Goal: Book appointment/travel/reservation

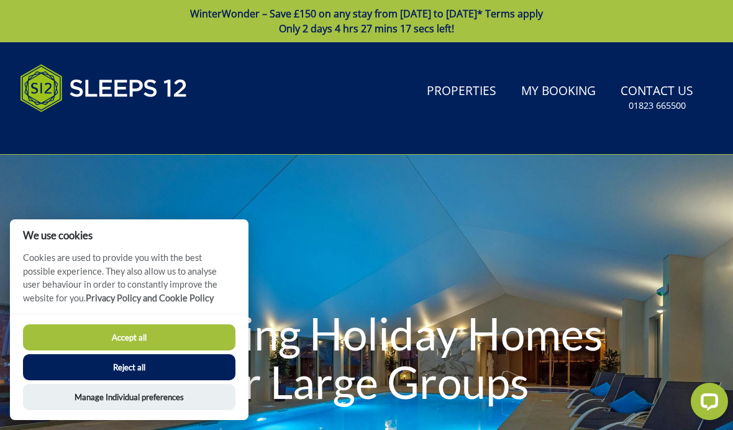
click at [183, 370] on button "Reject all" at bounding box center [129, 367] width 212 height 26
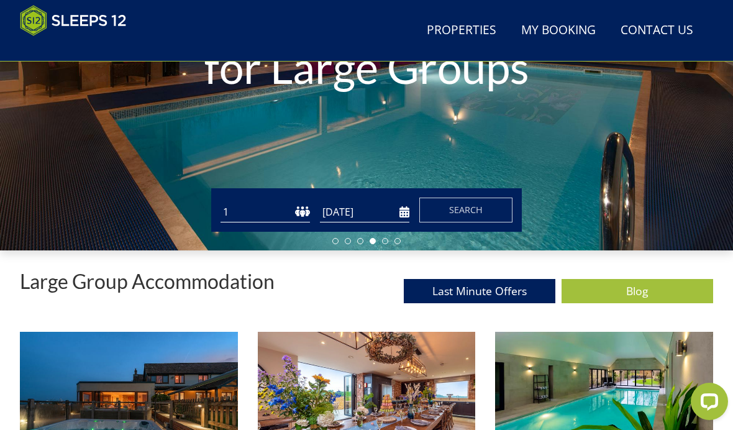
scroll to position [263, 0]
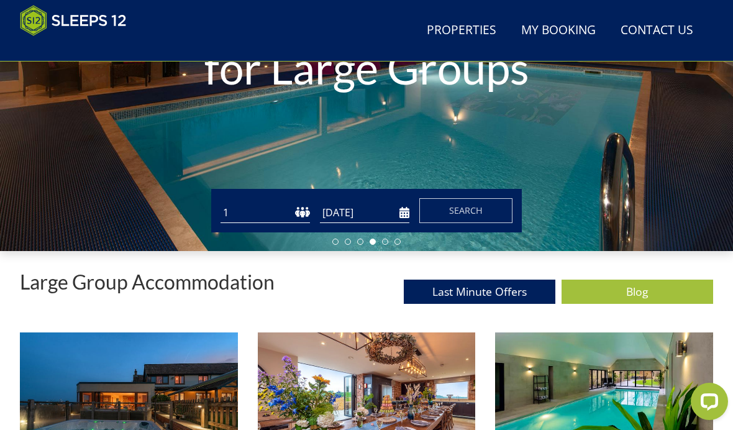
click at [299, 208] on select "1 2 3 4 5 6 7 8 9 10 11 12 13 14 15 16 17 18 19 20 21 22 23 24 25 26 27 28 29 3…" at bounding box center [264, 212] width 89 height 20
select select "10"
click at [379, 212] on input "[DATE]" at bounding box center [364, 212] width 89 height 20
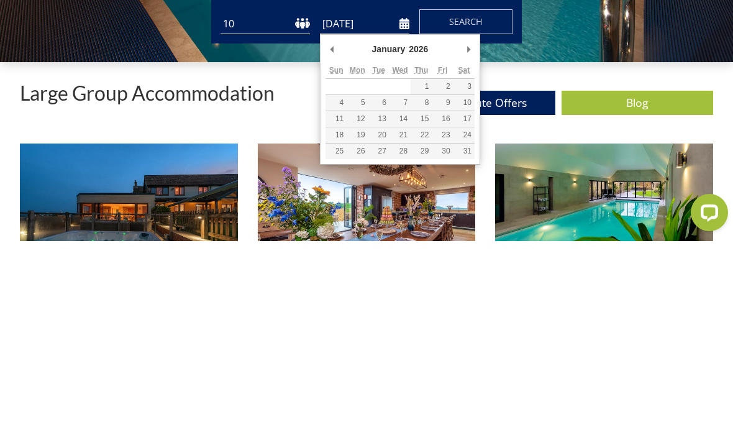
type input "[DATE]"
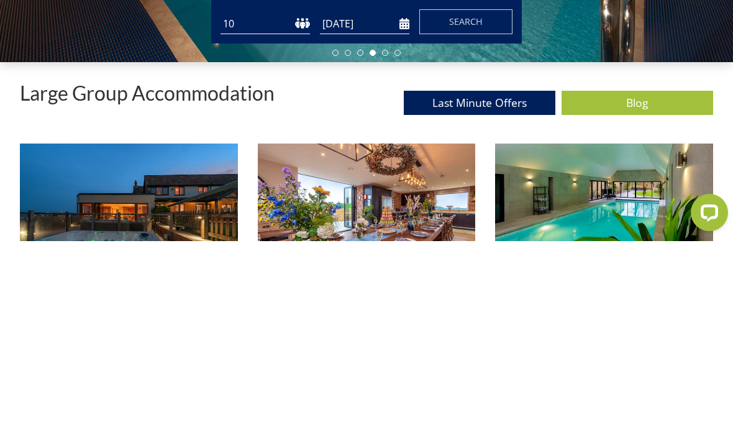
scroll to position [452, 0]
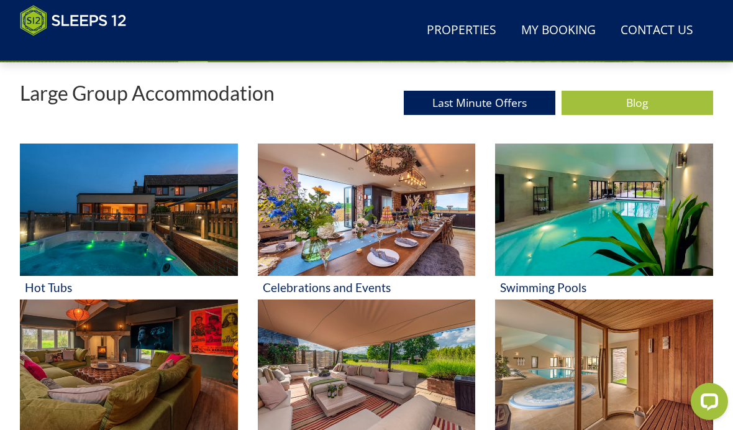
click at [485, 25] on link "Properties" at bounding box center [461, 31] width 79 height 28
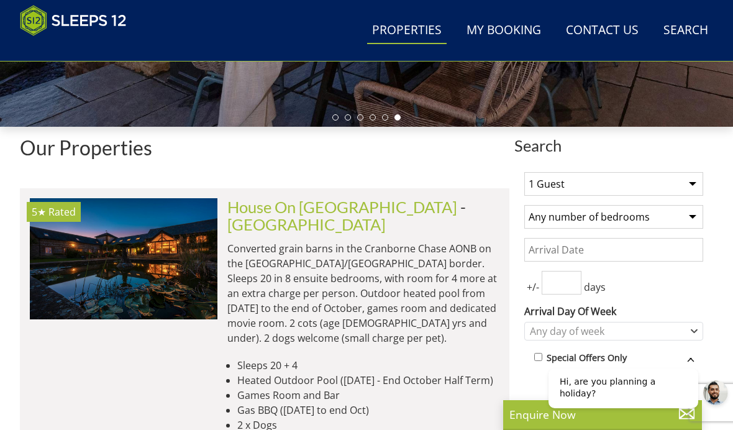
scroll to position [371, 0]
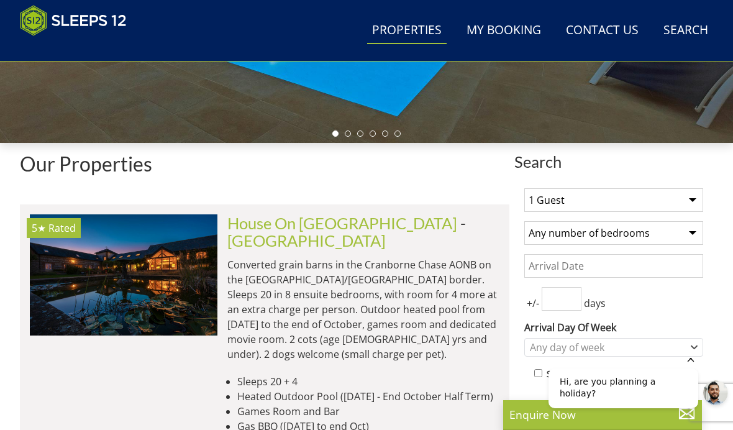
click at [693, 204] on select "1 Guest 2 Guests 3 Guests 4 Guests 5 Guests 6 Guests 7 Guests 8 Guests 9 Guests…" at bounding box center [613, 200] width 179 height 24
select select "10"
click at [668, 269] on input "Date" at bounding box center [613, 266] width 179 height 24
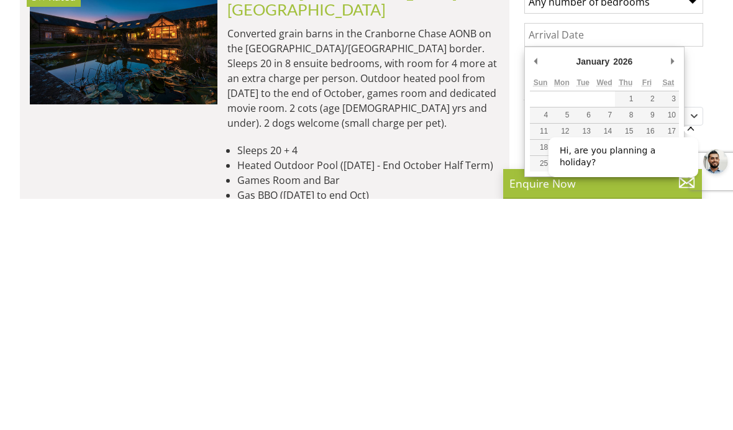
type input "[DATE]"
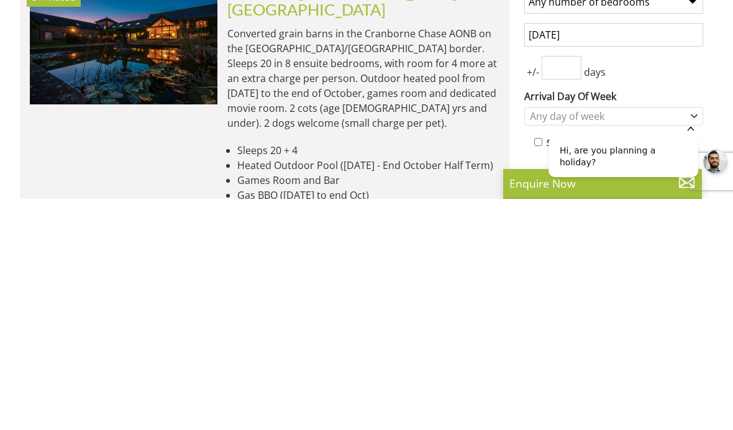
scroll to position [602, 0]
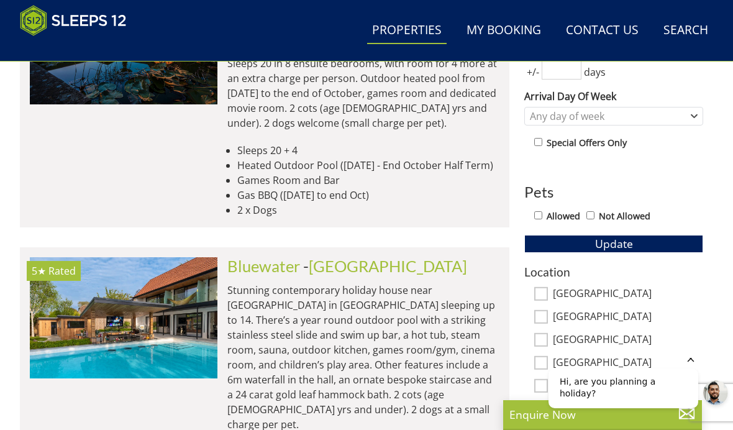
click at [633, 38] on link "Contact Us [PHONE_NUMBER]" at bounding box center [602, 31] width 83 height 28
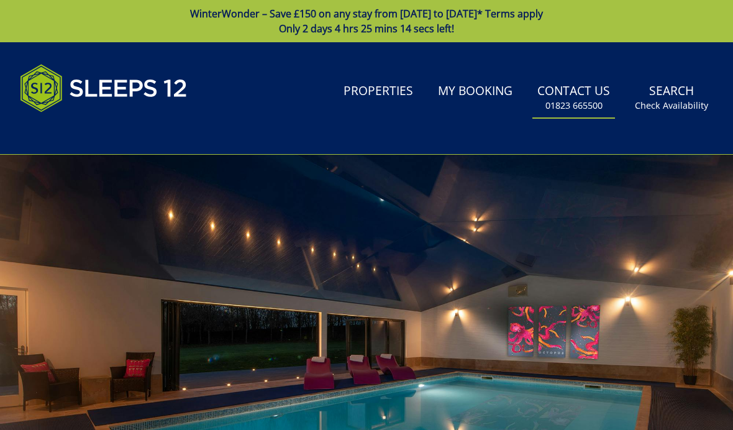
click at [697, 275] on div at bounding box center [366, 360] width 733 height 411
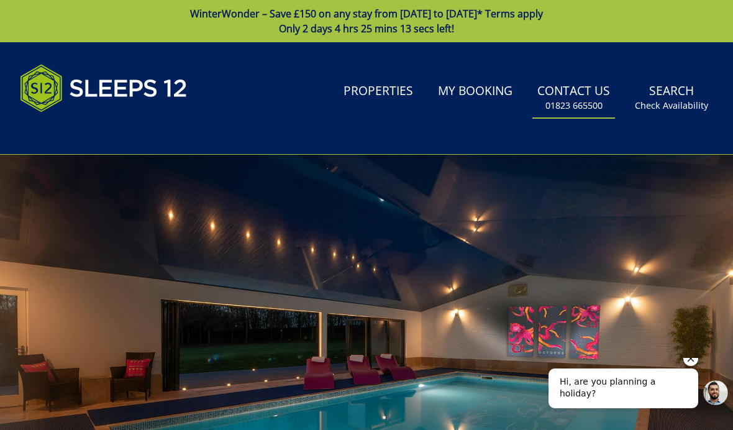
click at [680, 101] on small "Check Availability" at bounding box center [671, 105] width 73 height 12
click at [673, 114] on link "Search Check Availability" at bounding box center [671, 98] width 83 height 40
click at [696, 366] on icon "Hide greeting" at bounding box center [690, 358] width 15 height 15
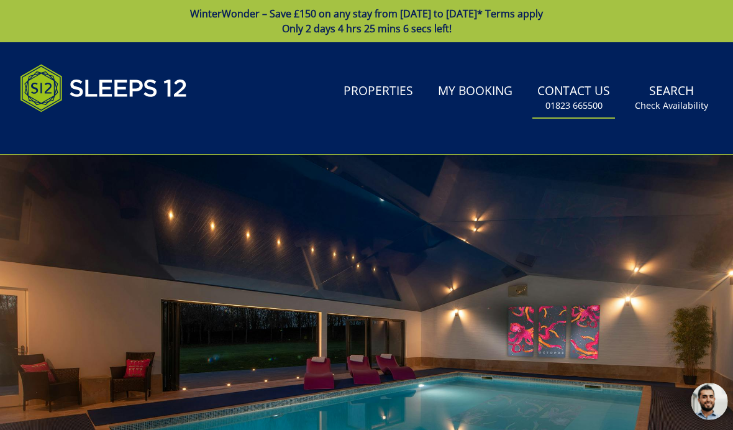
click at [675, 98] on link "Search Check Availability" at bounding box center [671, 98] width 83 height 40
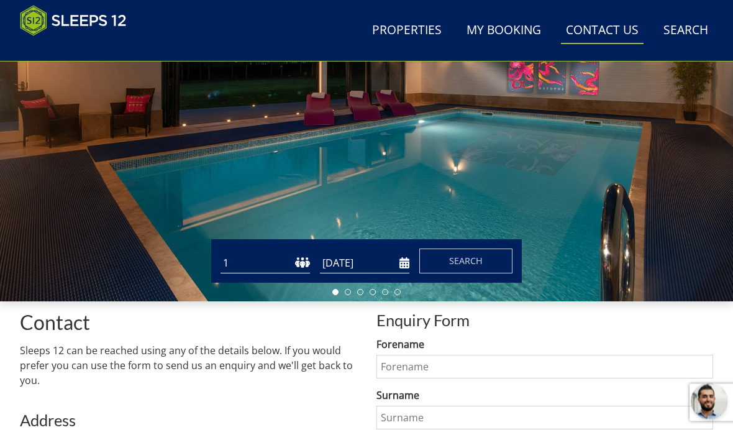
scroll to position [213, 0]
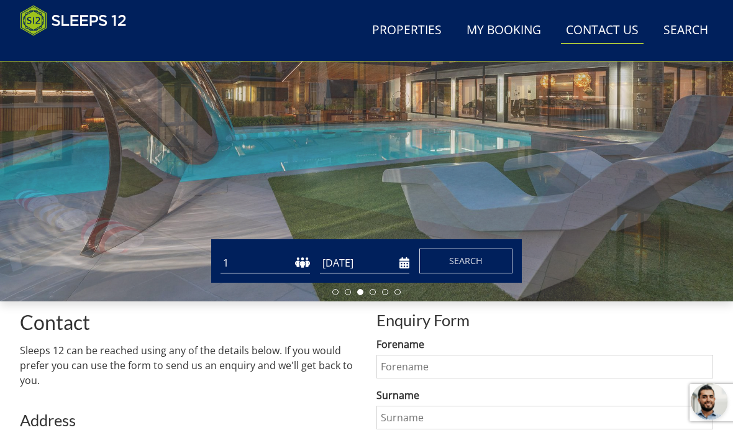
click at [686, 35] on link "Search Check Availability" at bounding box center [685, 31] width 55 height 28
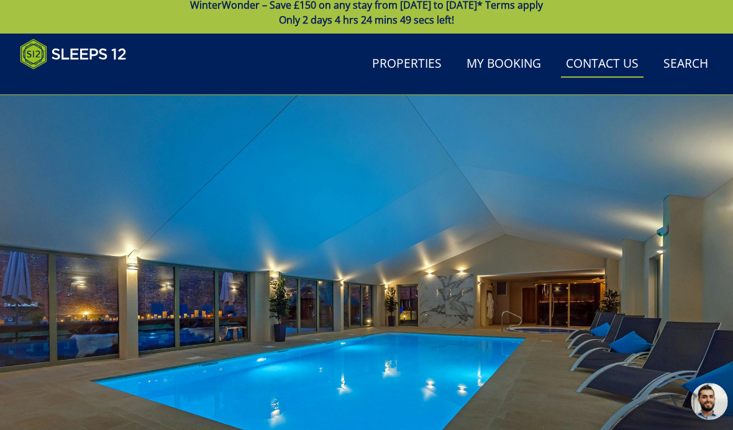
scroll to position [0, 0]
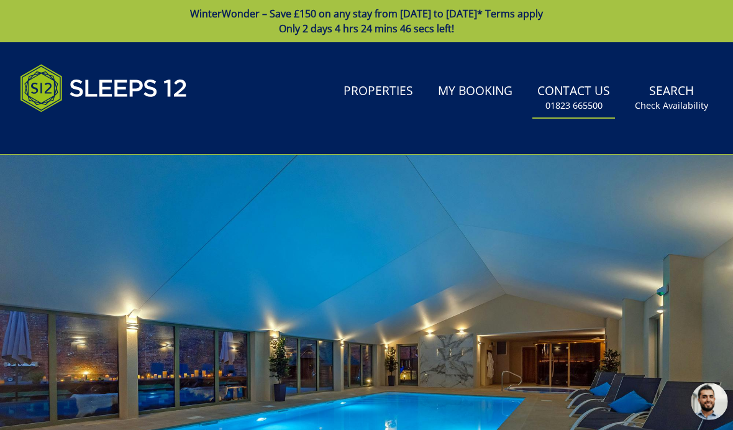
select select "10"
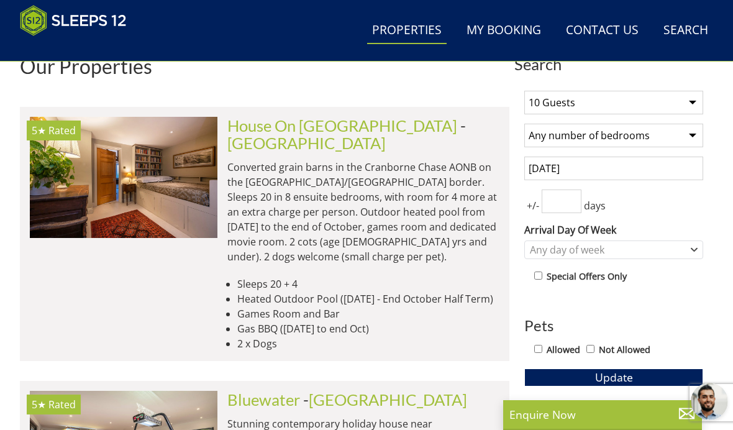
scroll to position [470, 0]
click at [667, 175] on input "[DATE]" at bounding box center [613, 168] width 179 height 24
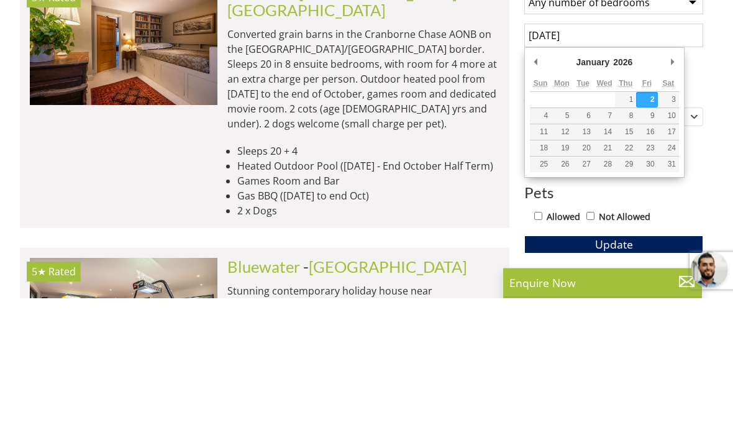
type input "[DATE]"
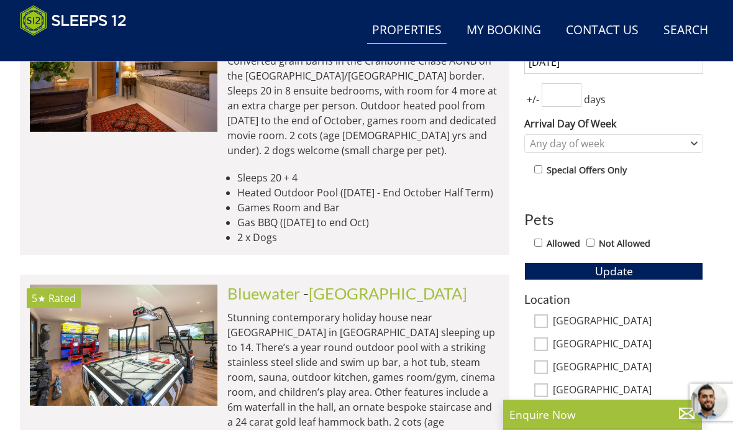
scroll to position [575, 0]
click at [700, 143] on div "Any day of week" at bounding box center [613, 143] width 179 height 19
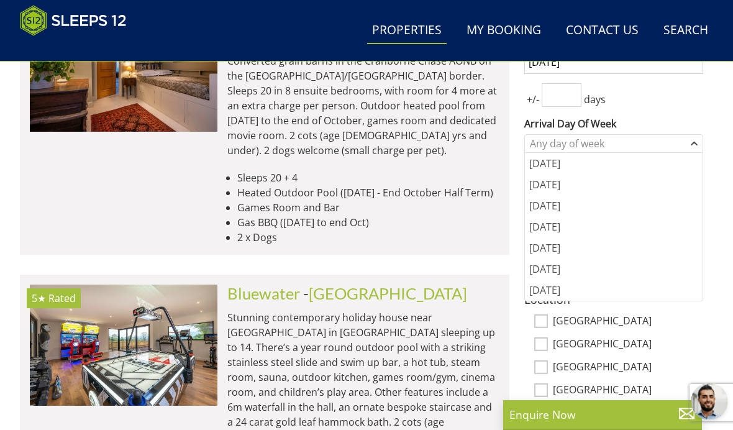
click at [576, 163] on div "[DATE]" at bounding box center [614, 163] width 178 height 21
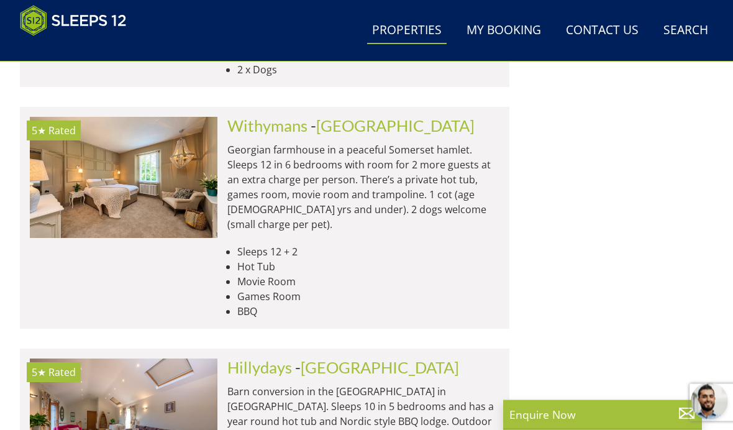
scroll to position [0, 0]
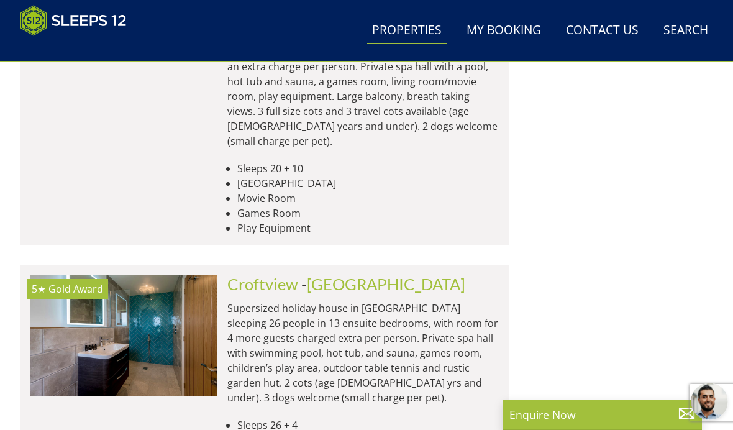
click at [356, 275] on link "[GEOGRAPHIC_DATA]" at bounding box center [386, 284] width 158 height 19
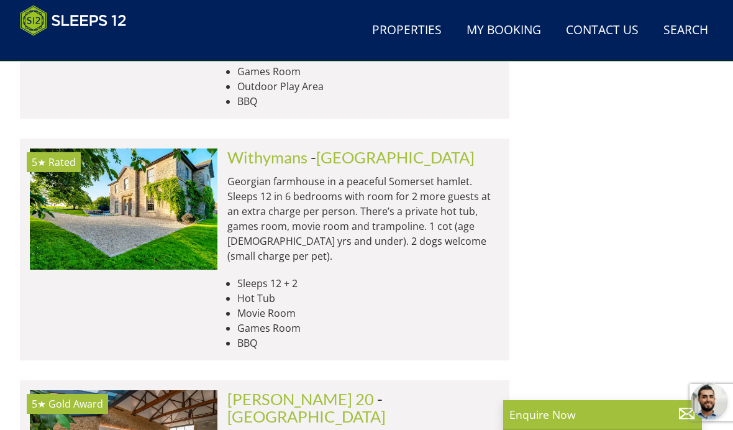
scroll to position [1777, 0]
